Goal: Navigation & Orientation: Find specific page/section

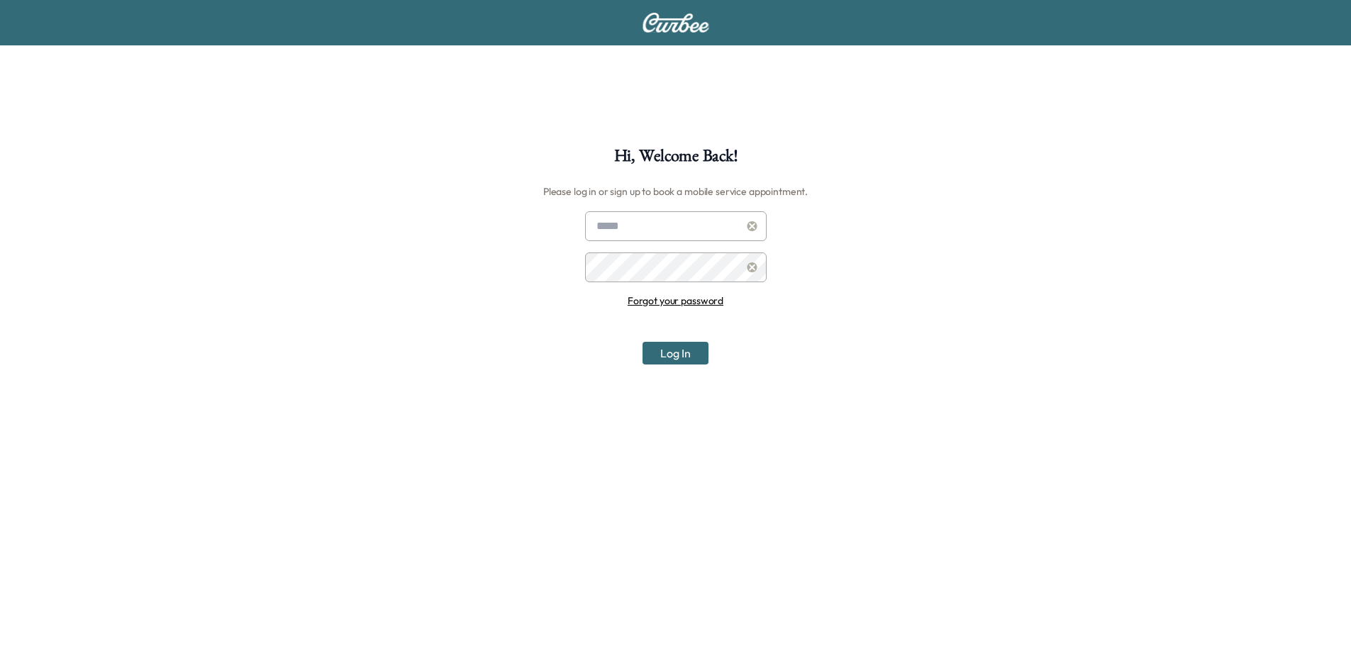
type input "**********"
click at [670, 359] on button "Log In" at bounding box center [676, 353] width 66 height 23
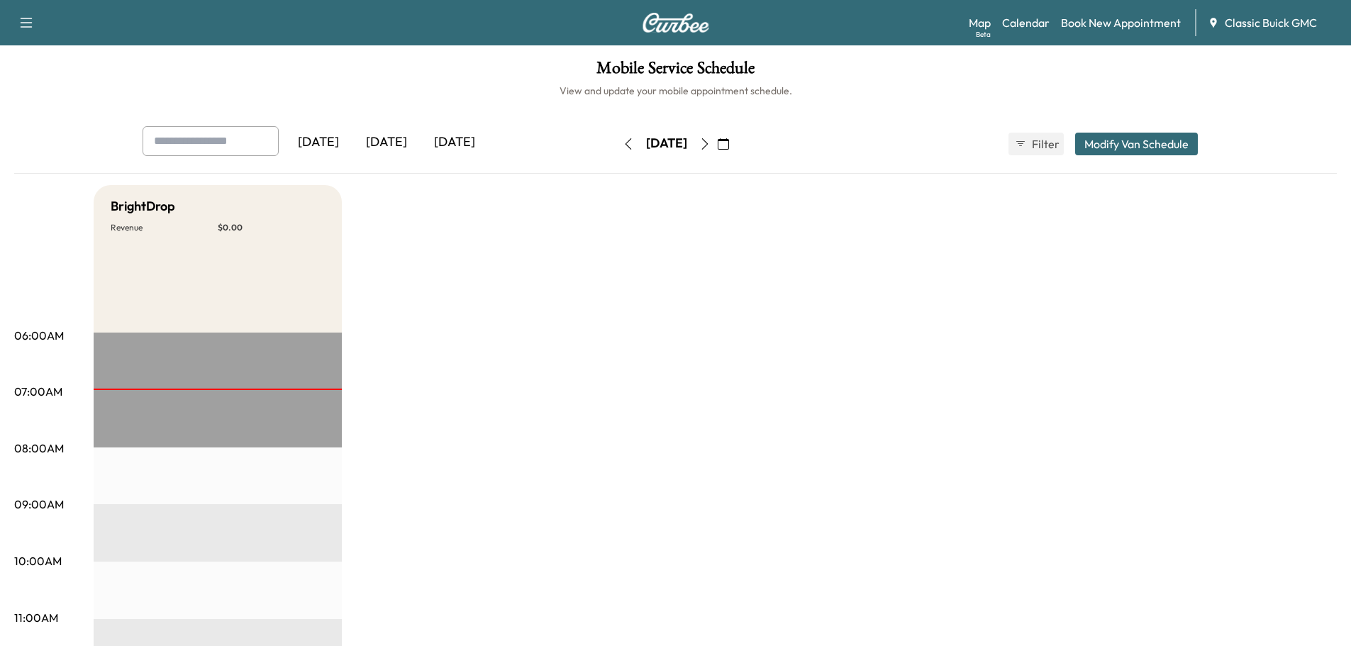
click at [390, 146] on div "[DATE]" at bounding box center [386, 142] width 68 height 33
click at [455, 140] on div "[DATE]" at bounding box center [455, 142] width 68 height 33
